Goal: Information Seeking & Learning: Learn about a topic

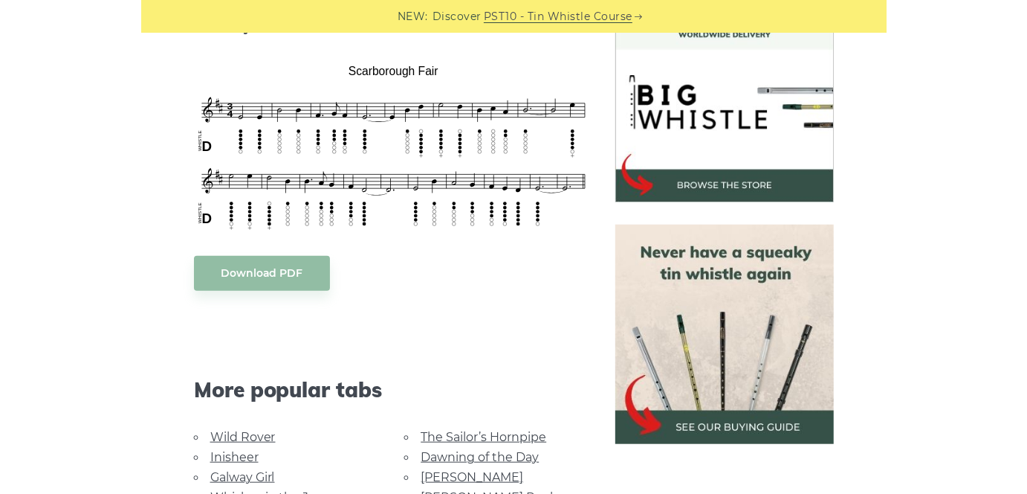
scroll to position [446, 0]
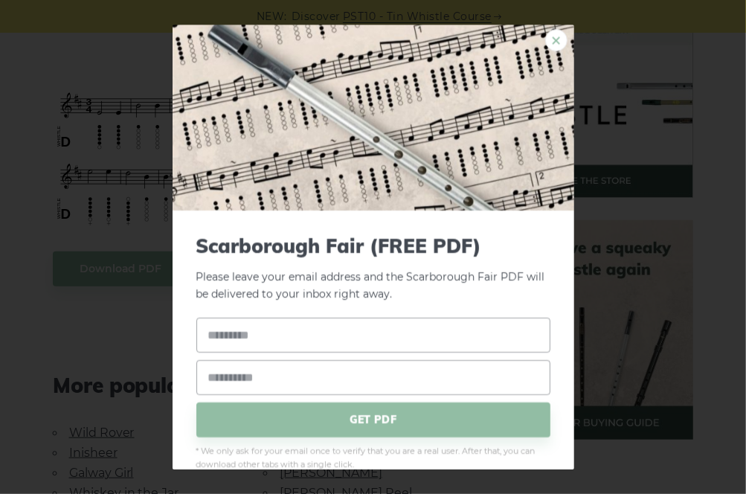
click at [545, 33] on link "×" at bounding box center [556, 40] width 22 height 22
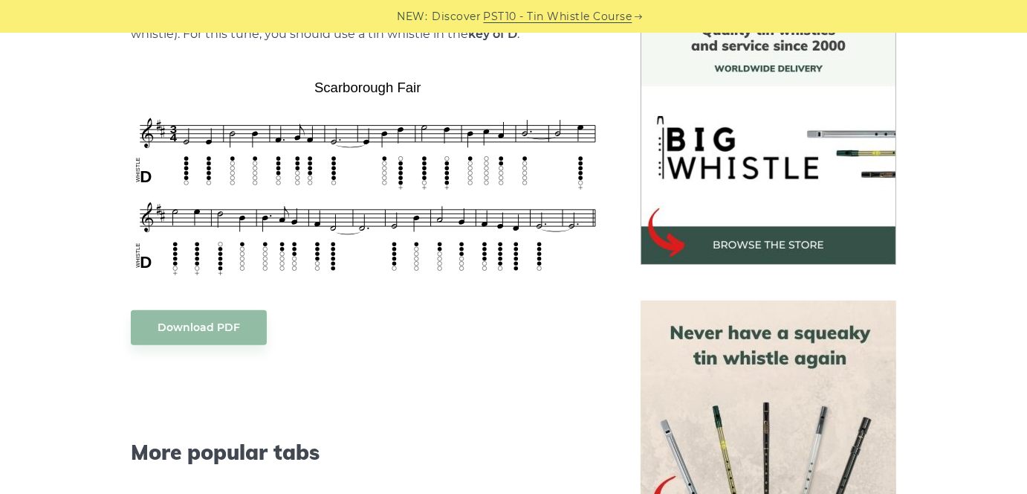
scroll to position [372, 0]
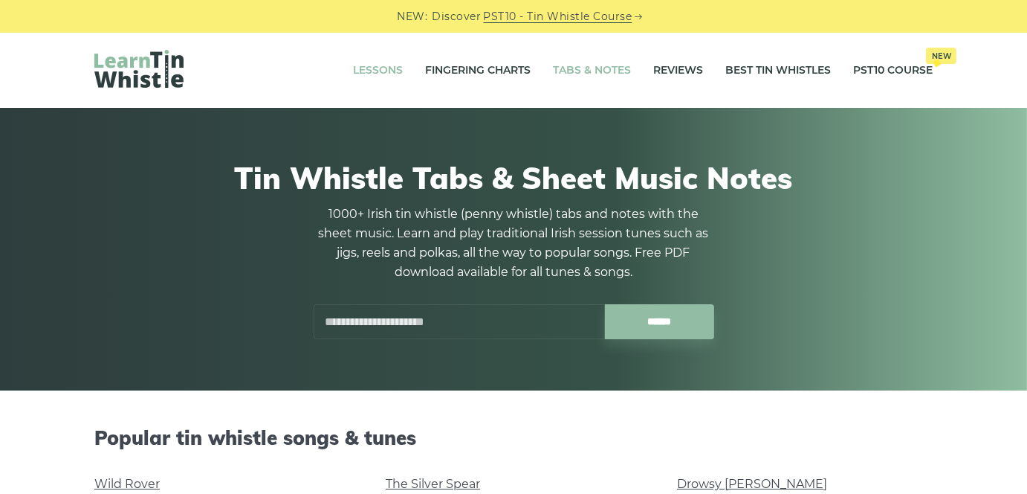
click at [364, 71] on link "Lessons" at bounding box center [378, 70] width 50 height 37
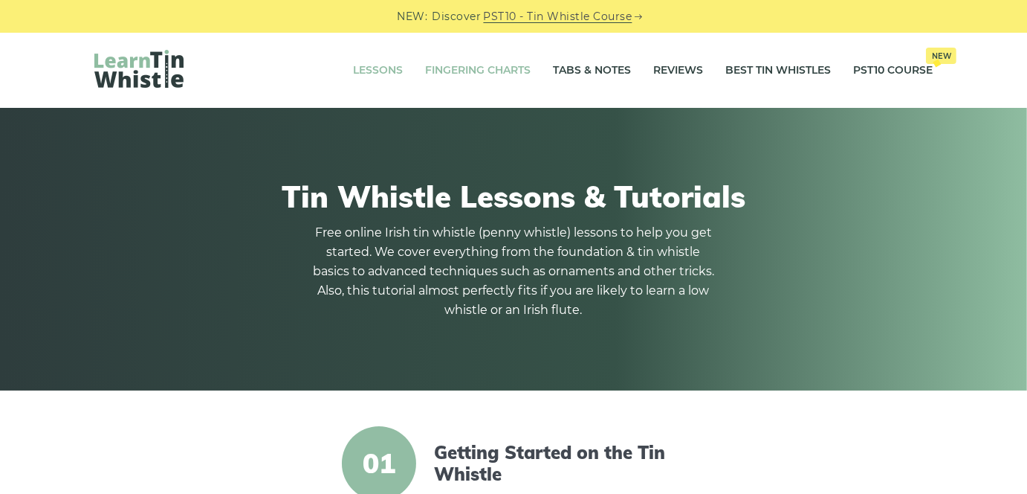
click at [495, 66] on link "Fingering Charts" at bounding box center [478, 70] width 106 height 37
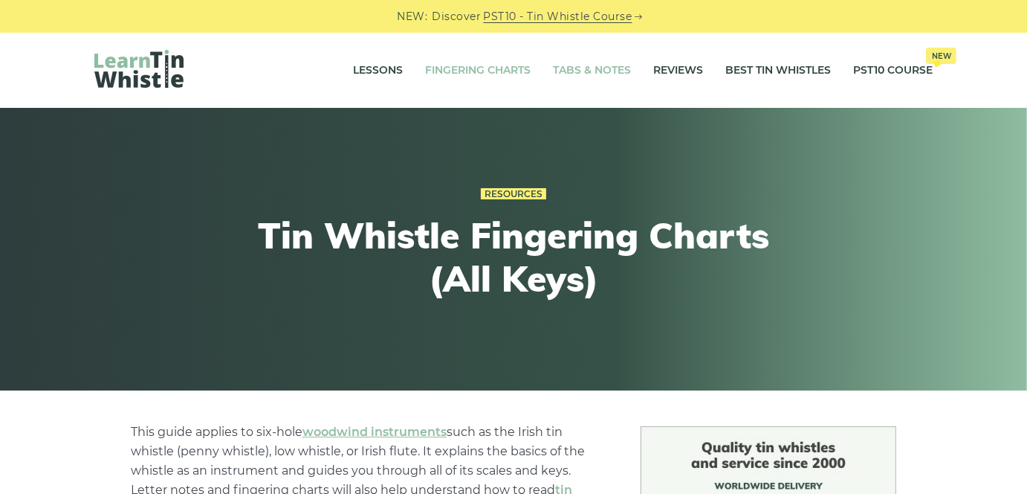
click at [586, 82] on link "Tabs & Notes" at bounding box center [592, 70] width 78 height 37
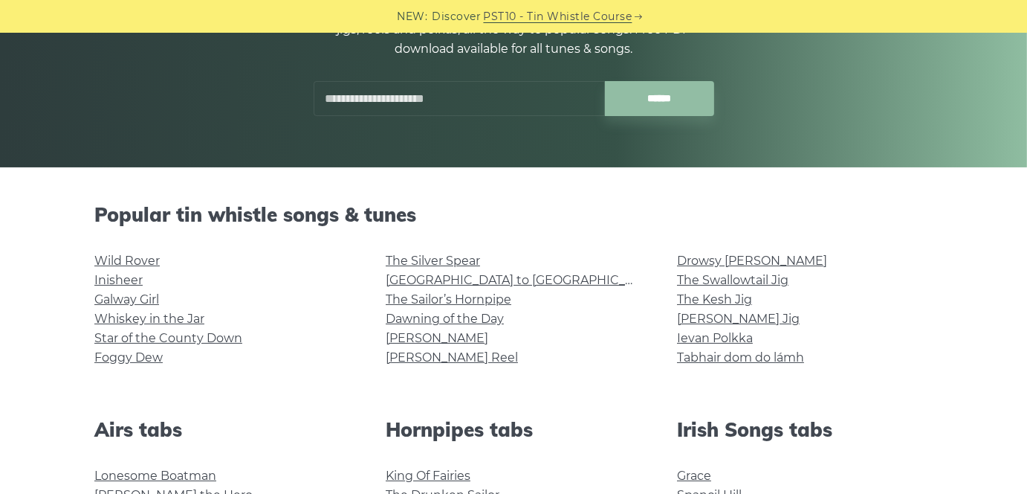
scroll to position [149, 0]
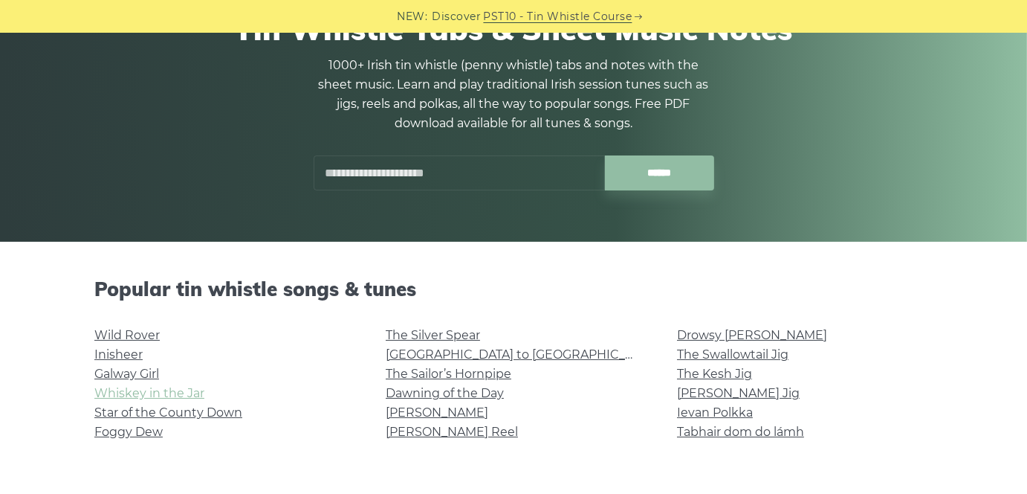
click at [129, 393] on link "Whiskey in the Jar" at bounding box center [149, 393] width 110 height 14
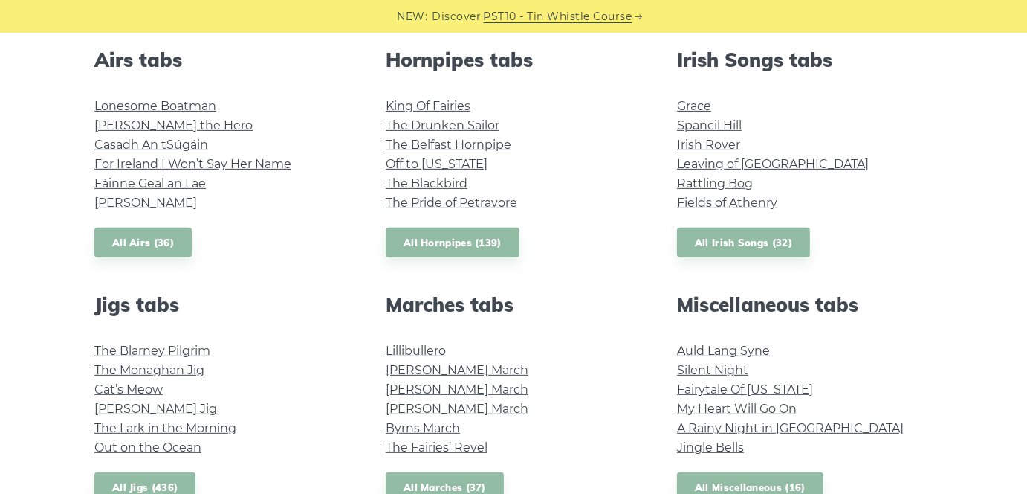
scroll to position [595, 0]
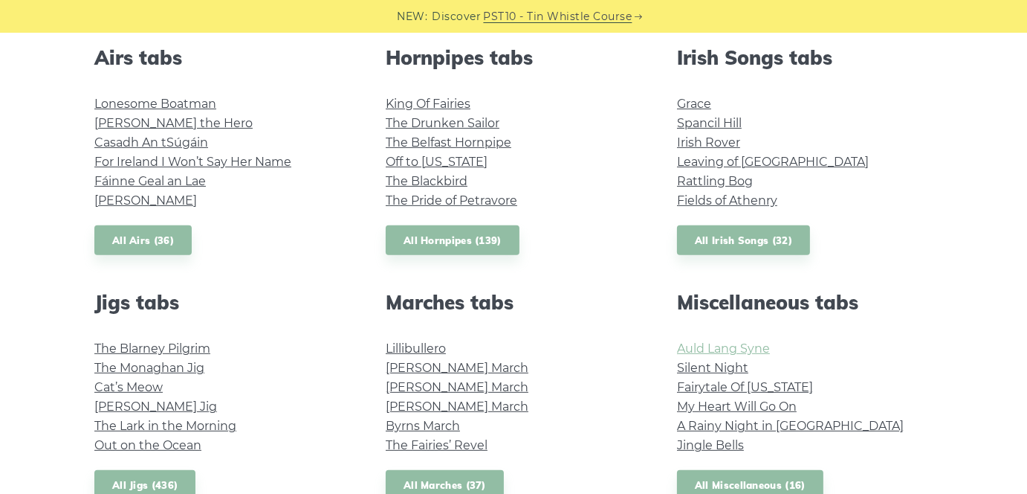
click at [697, 348] on link "Auld Lang Syne" at bounding box center [723, 348] width 93 height 14
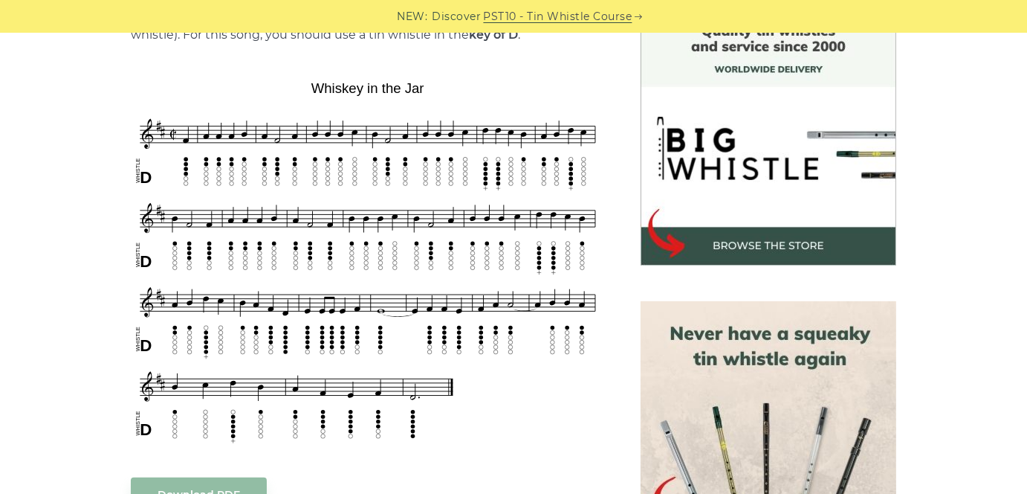
scroll to position [446, 0]
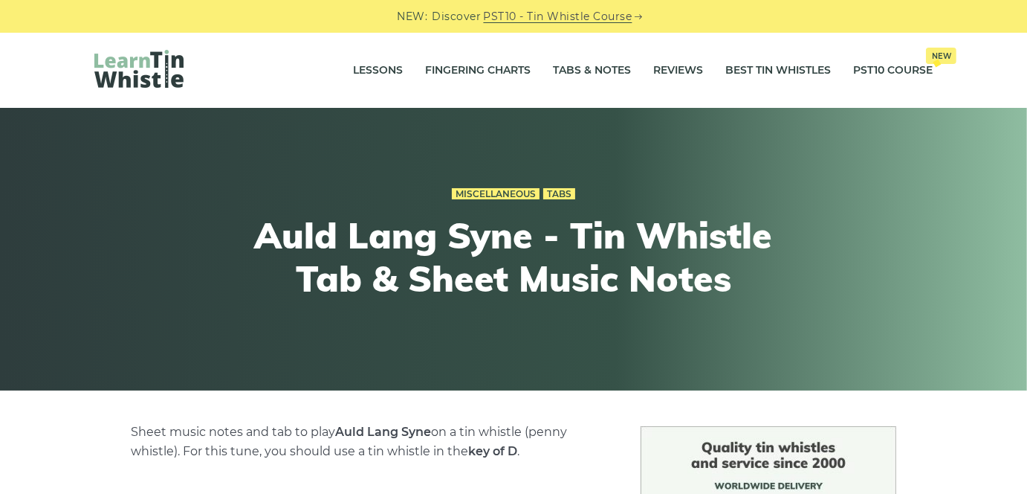
scroll to position [446, 0]
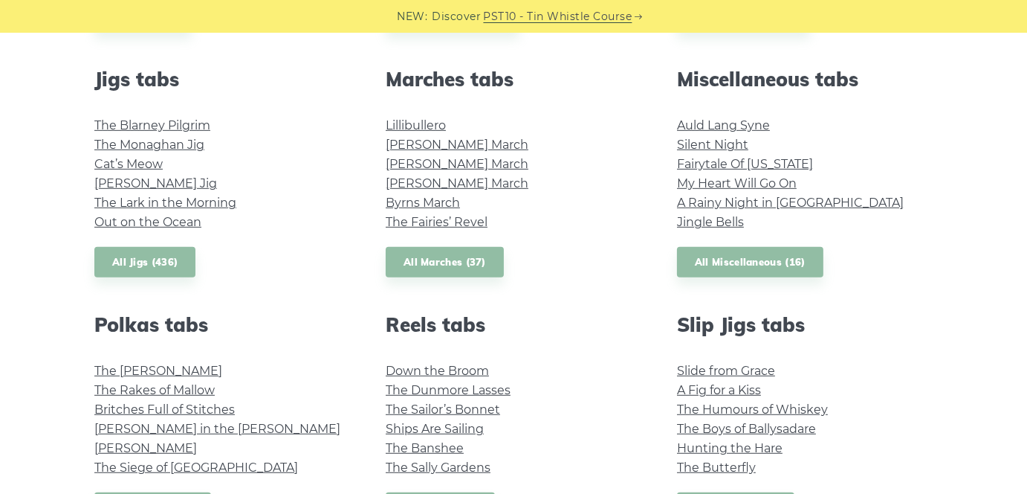
scroll to position [892, 0]
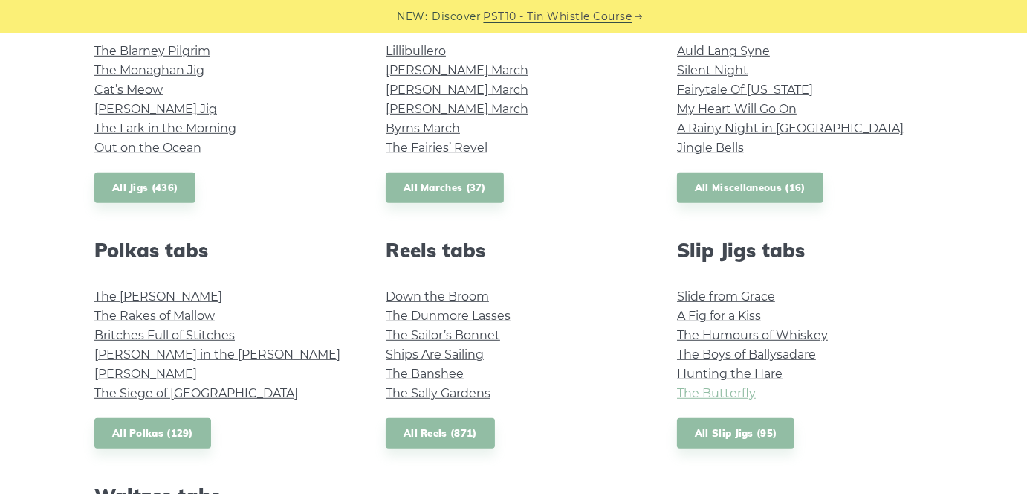
click at [726, 389] on link "The Butterfly" at bounding box center [716, 393] width 79 height 14
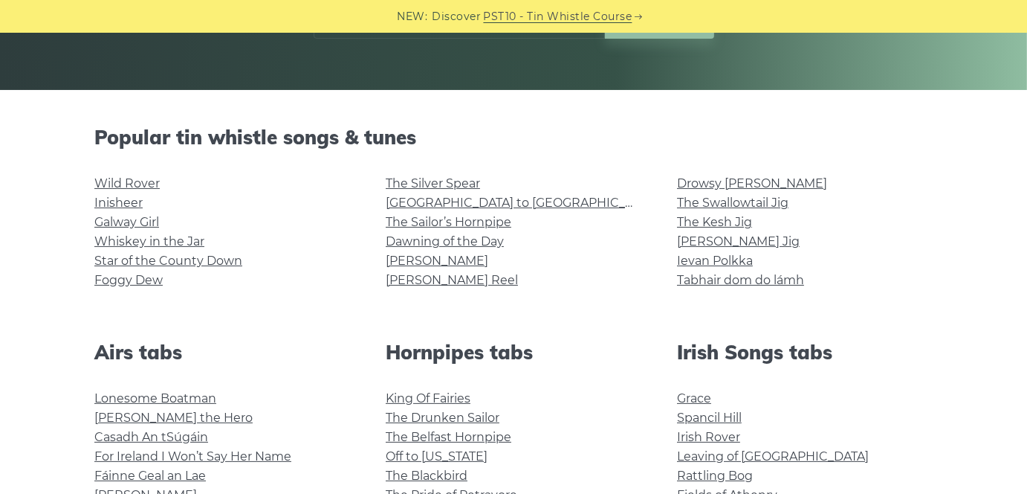
scroll to position [297, 0]
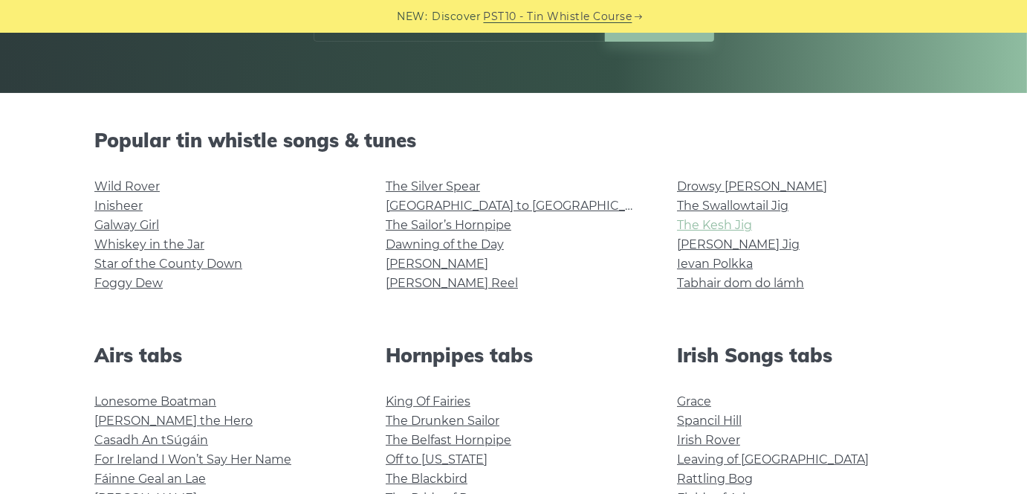
click at [690, 226] on link "The Kesh Jig" at bounding box center [714, 225] width 75 height 14
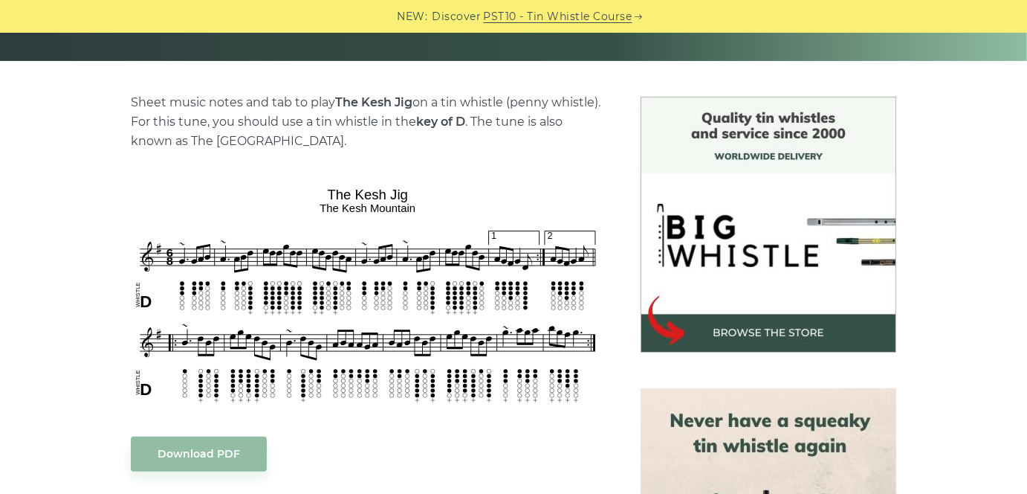
scroll to position [149, 0]
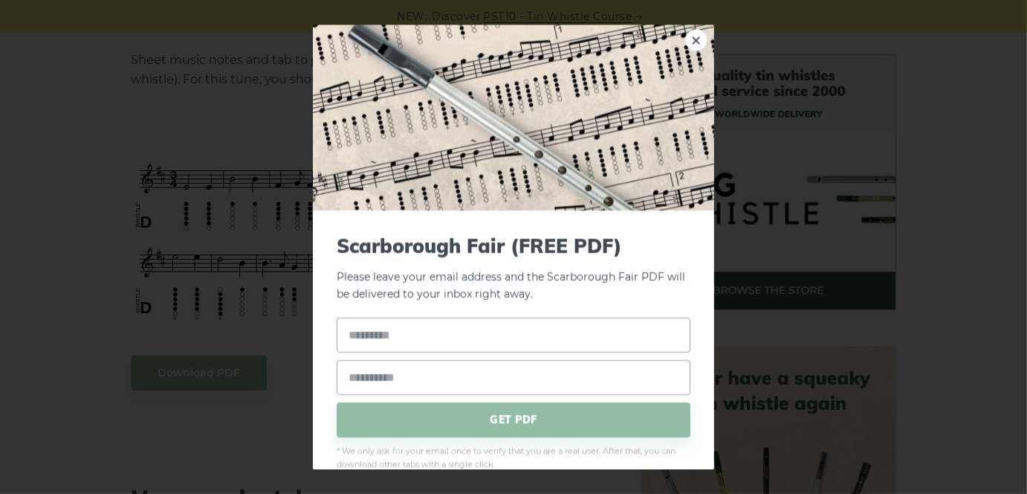
scroll to position [372, 0]
click at [685, 39] on link "×" at bounding box center [696, 40] width 22 height 22
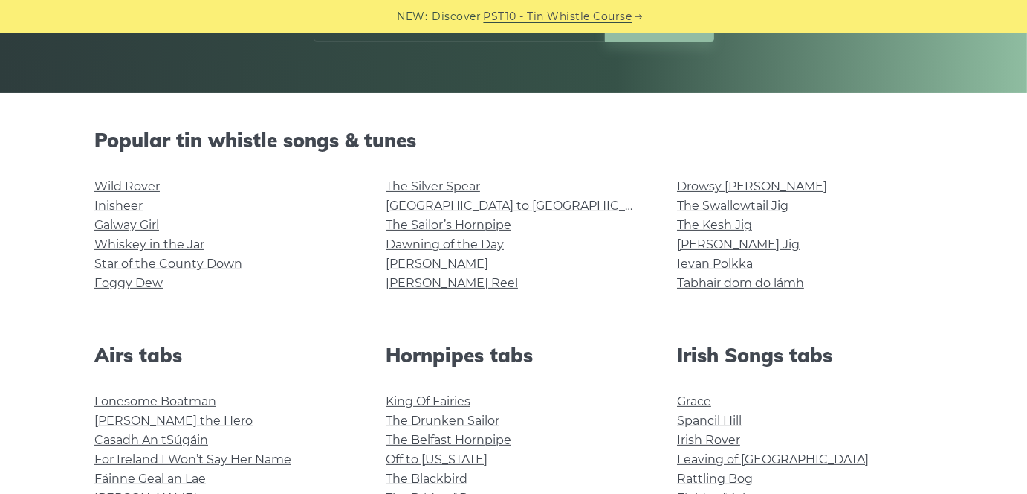
scroll to position [372, 0]
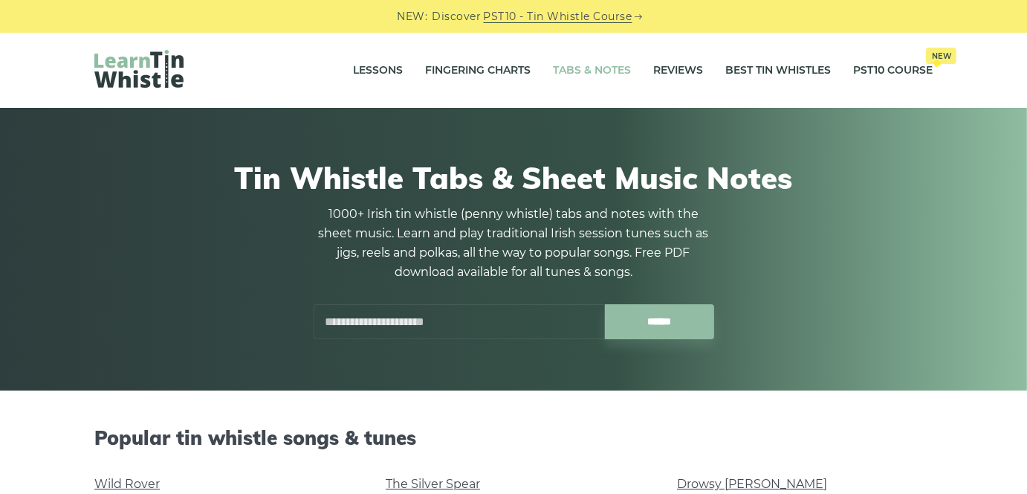
click at [346, 328] on input "text" at bounding box center [459, 321] width 291 height 35
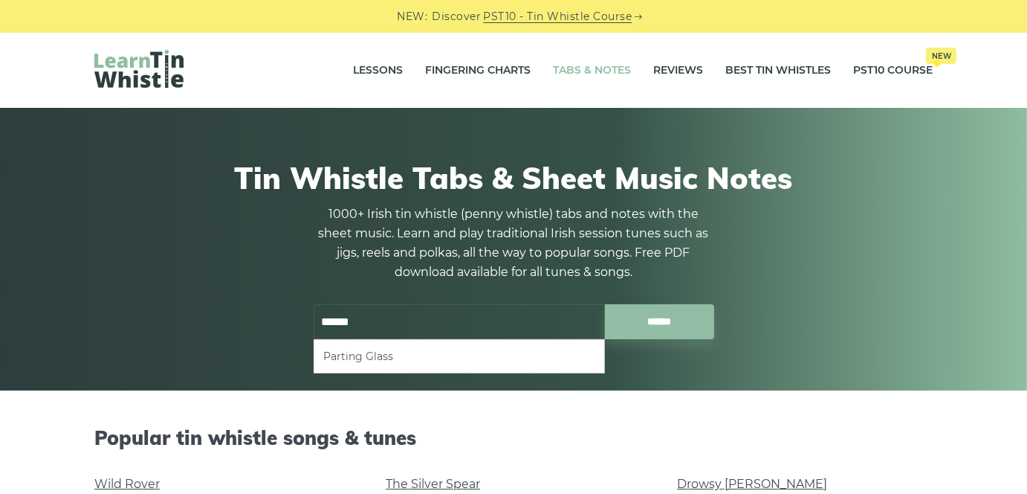
click at [372, 350] on li "Parting Glass" at bounding box center [459, 356] width 272 height 18
type input "**********"
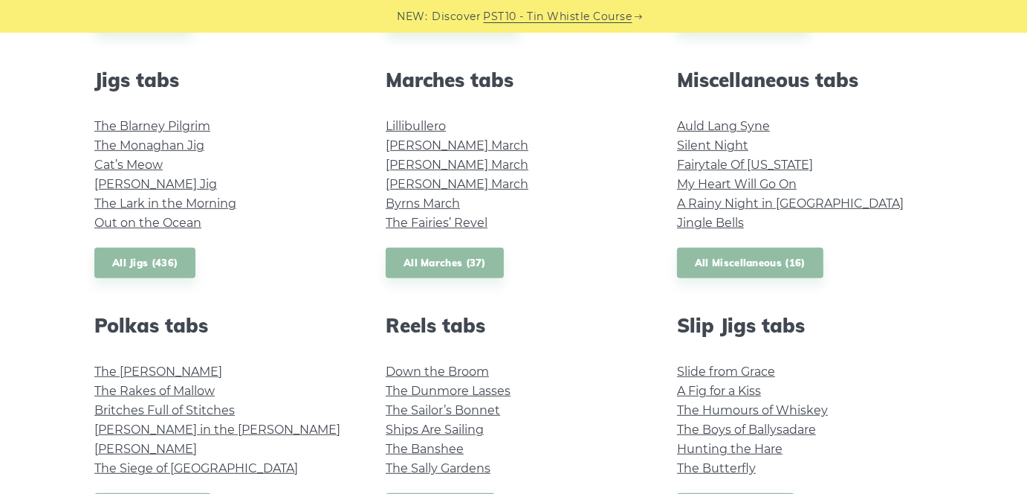
scroll to position [818, 0]
click at [705, 143] on link "Silent Night" at bounding box center [712, 145] width 71 height 14
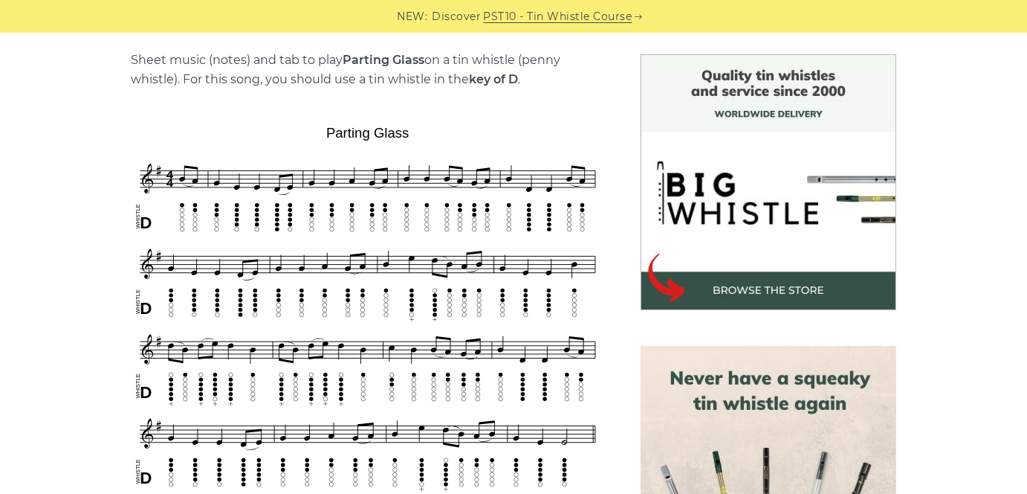
scroll to position [446, 0]
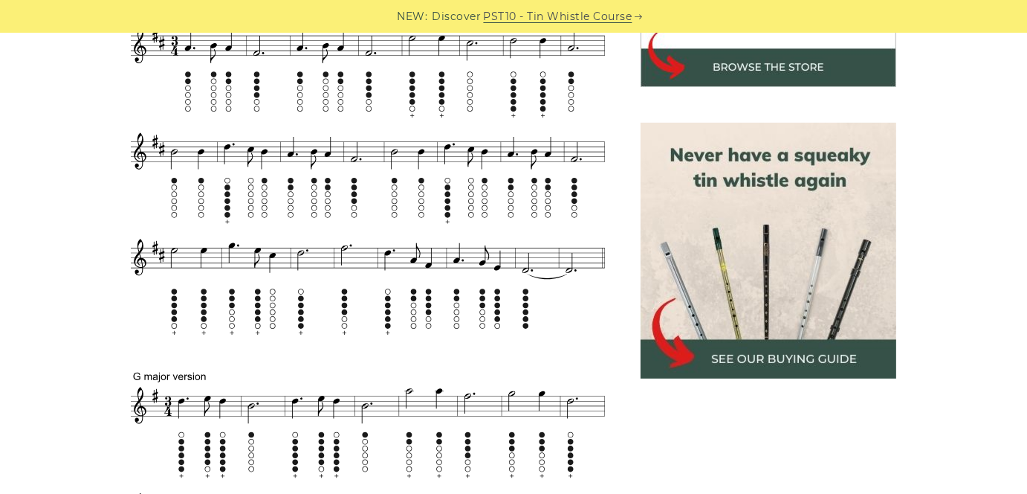
scroll to position [520, 0]
